Goal: Navigation & Orientation: Understand site structure

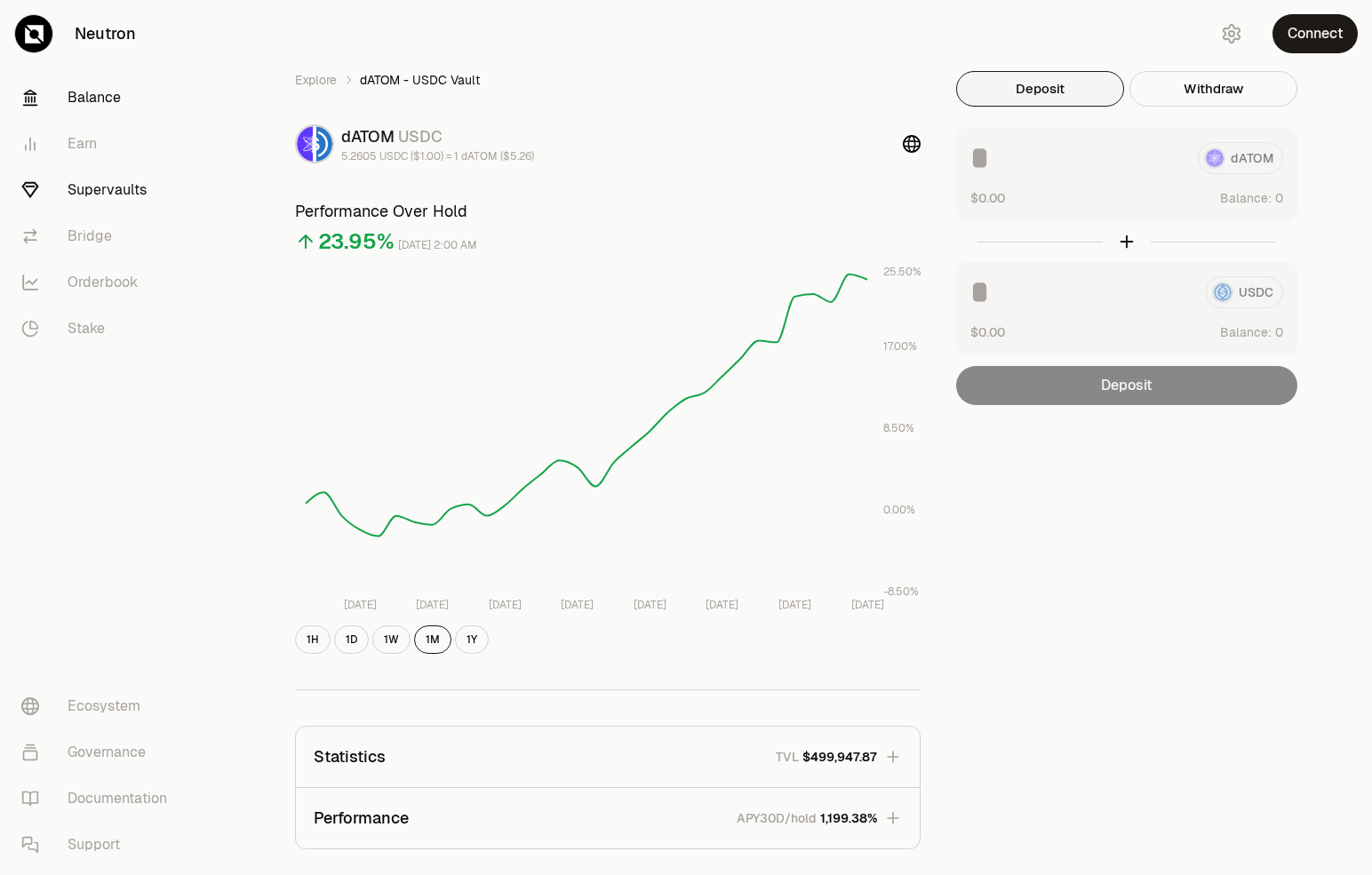
click at [128, 104] on link "Balance" at bounding box center [99, 97] width 185 height 47
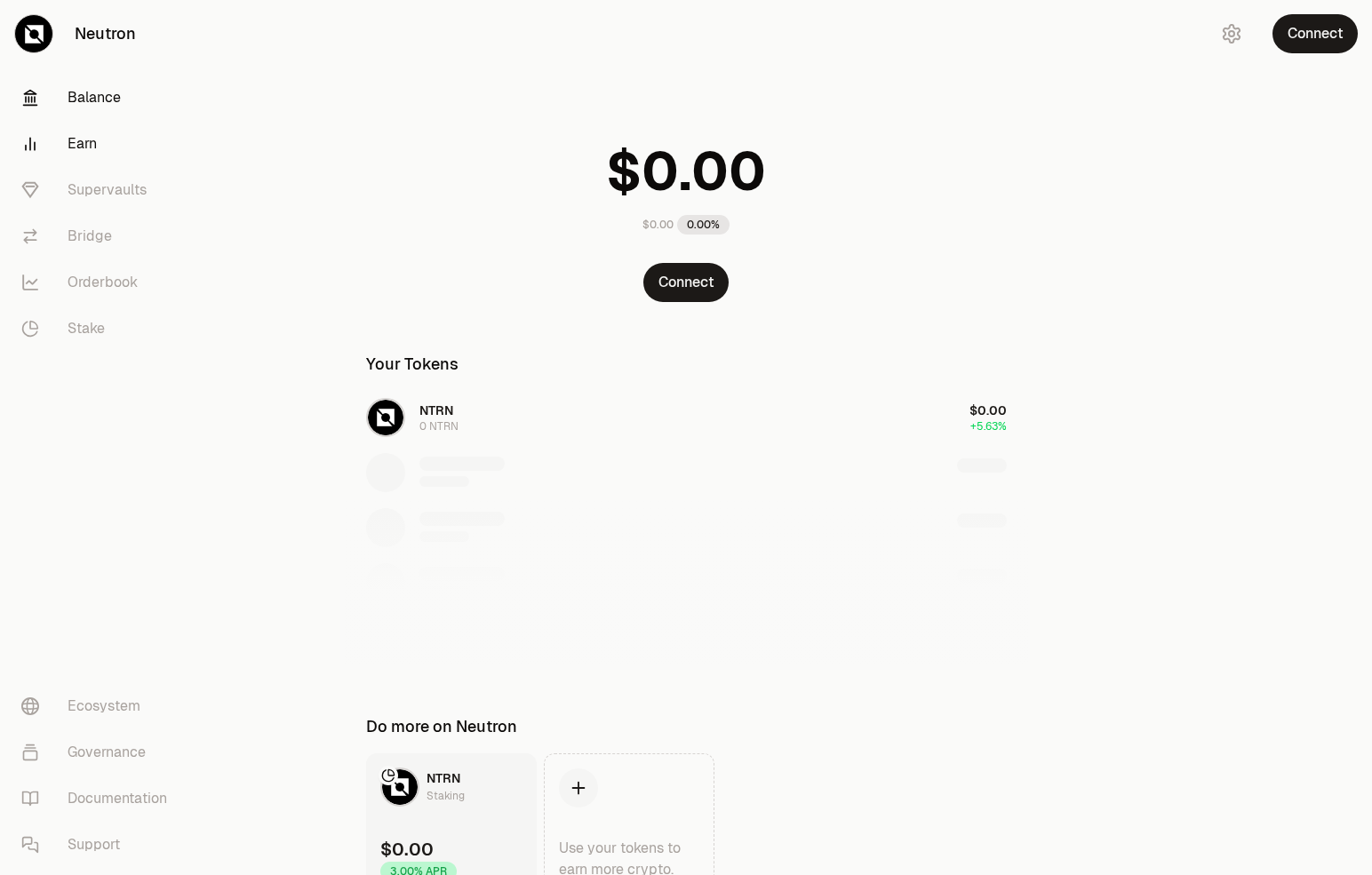
click at [99, 129] on link "Earn" at bounding box center [99, 144] width 185 height 47
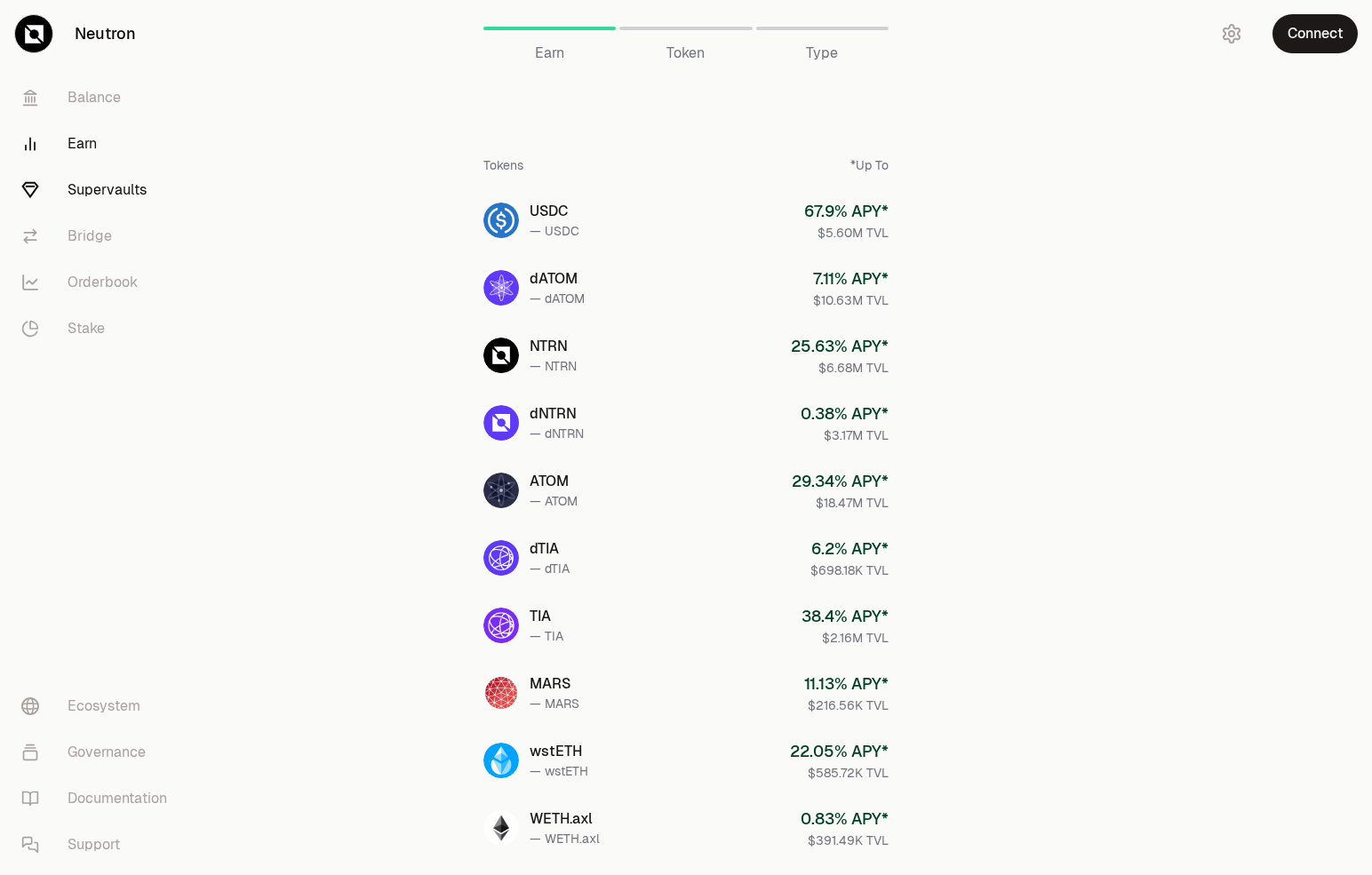
click at [94, 184] on link "Supervaults" at bounding box center [99, 190] width 185 height 47
